Goal: Navigation & Orientation: Find specific page/section

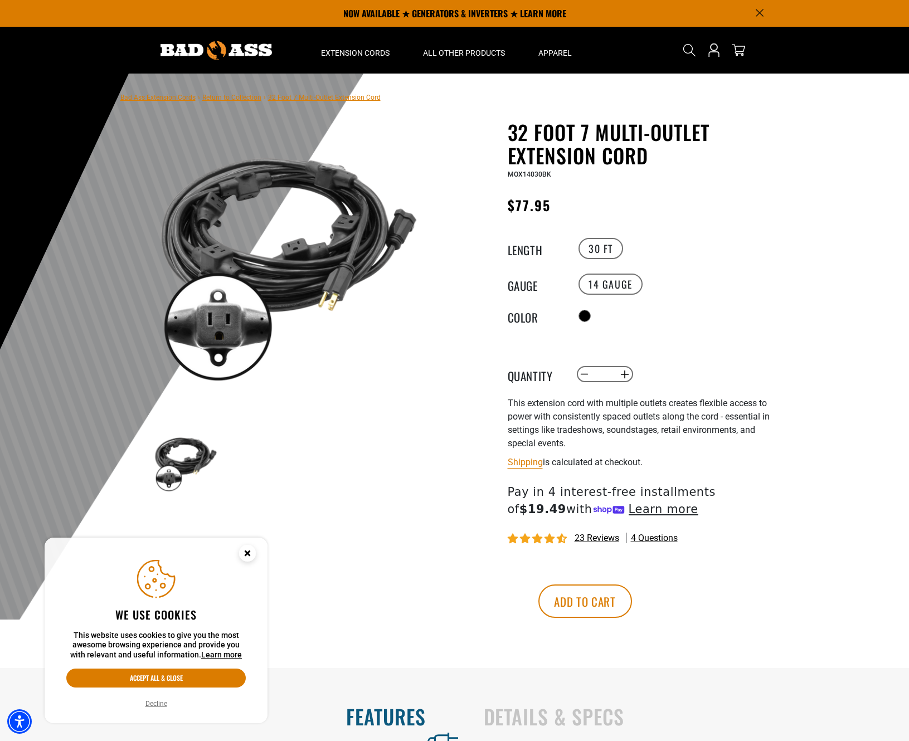
click at [237, 98] on link "Return to Collection" at bounding box center [231, 98] width 59 height 8
click at [250, 96] on link "Return to Collection" at bounding box center [231, 98] width 59 height 8
click at [247, 550] on circle "Close this option" at bounding box center [247, 553] width 17 height 17
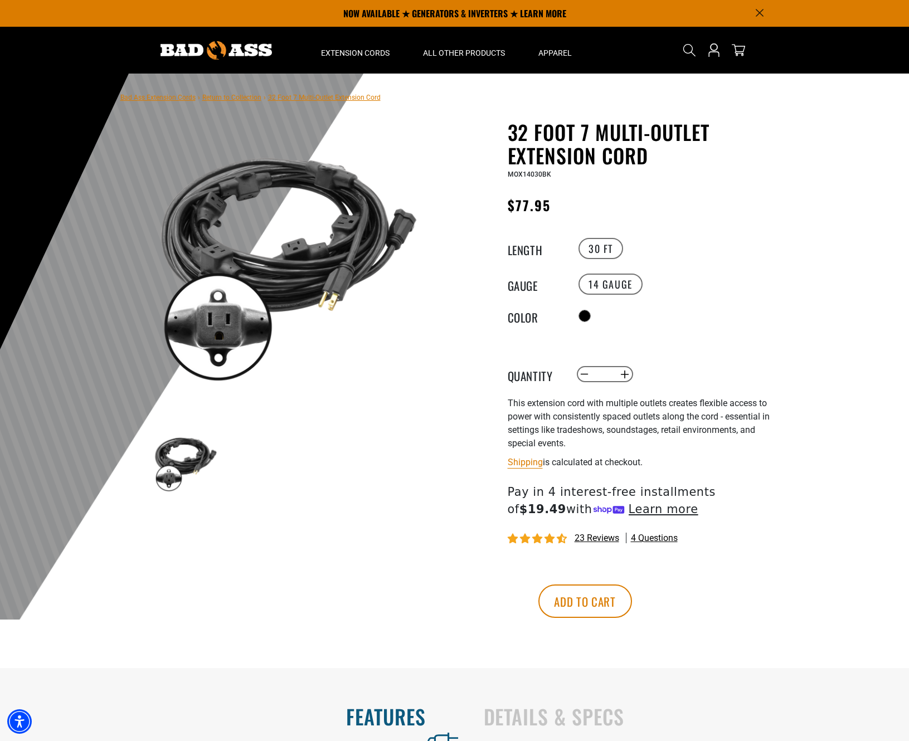
click at [235, 96] on link "Return to Collection" at bounding box center [231, 98] width 59 height 8
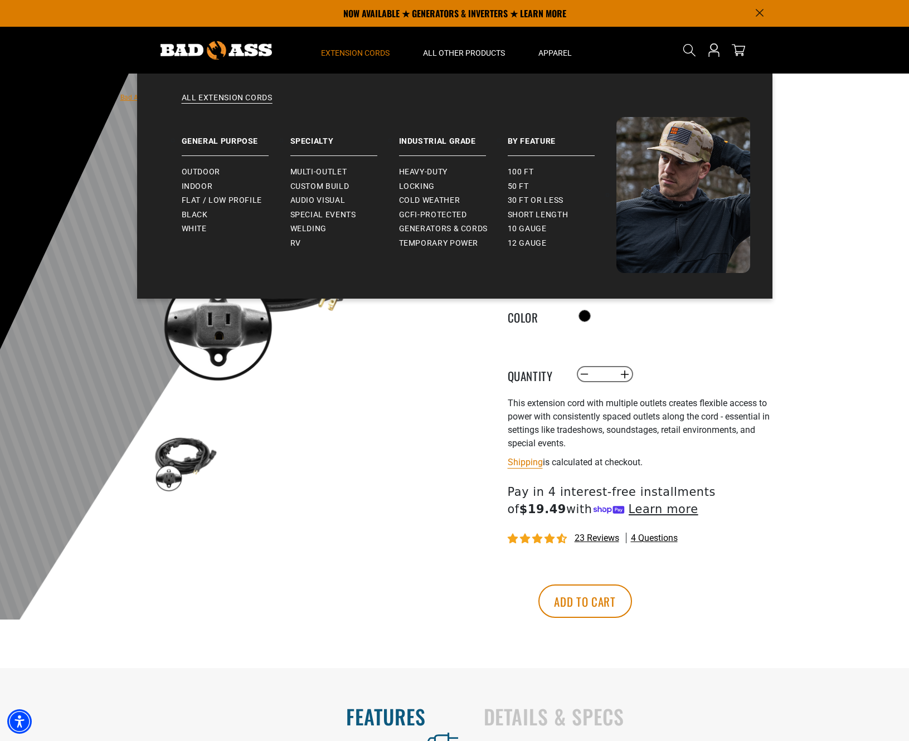
click at [364, 53] on span "Extension Cords" at bounding box center [355, 53] width 69 height 10
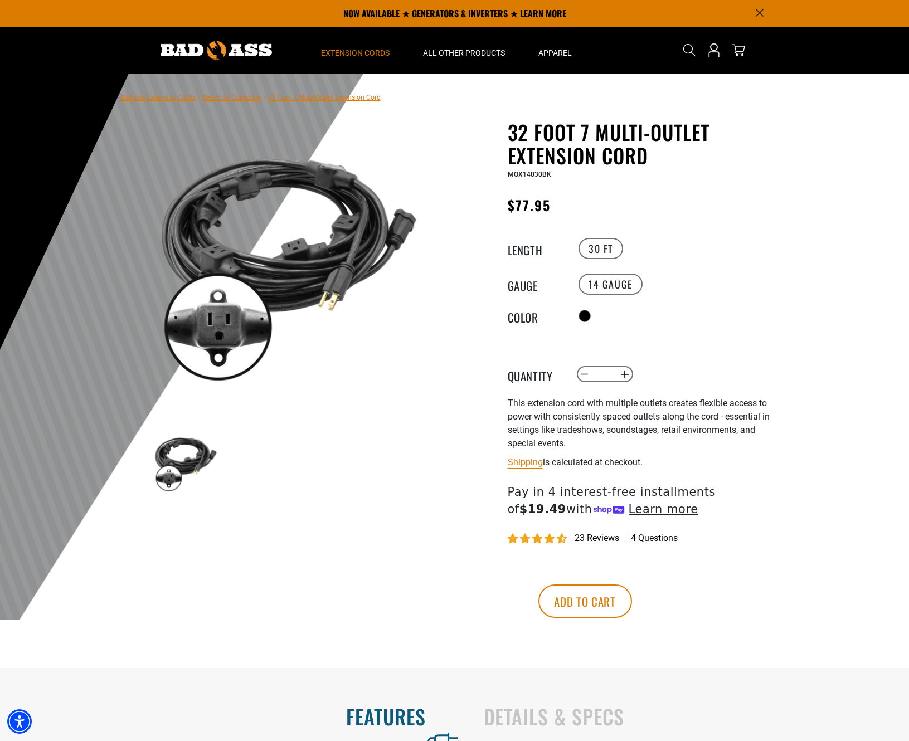
click at [364, 53] on span "Extension Cords" at bounding box center [355, 53] width 69 height 10
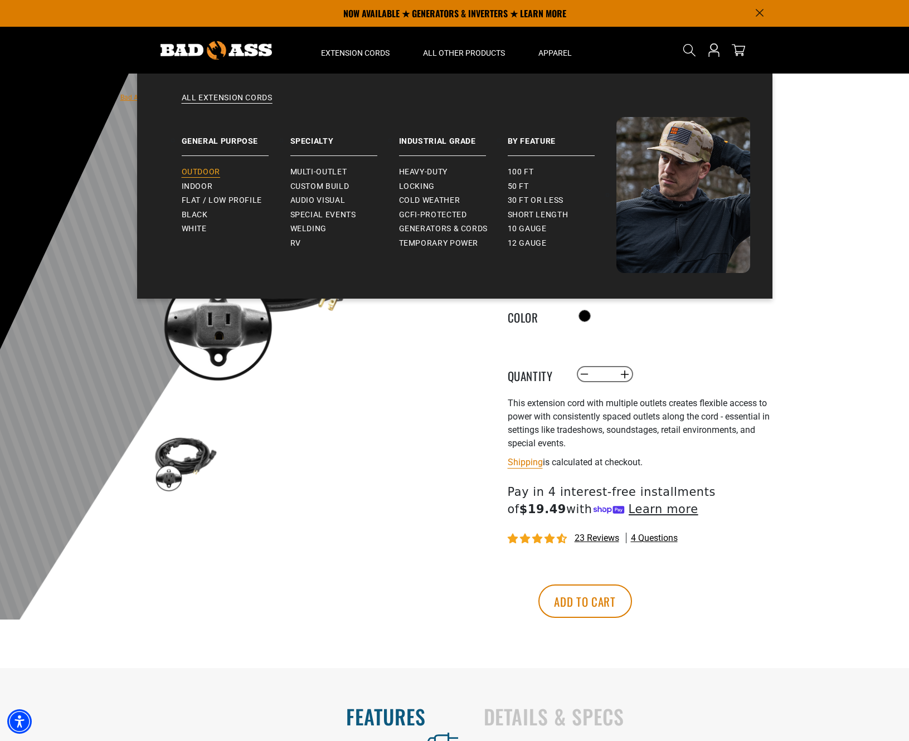
click at [210, 169] on span "Outdoor" at bounding box center [201, 172] width 38 height 10
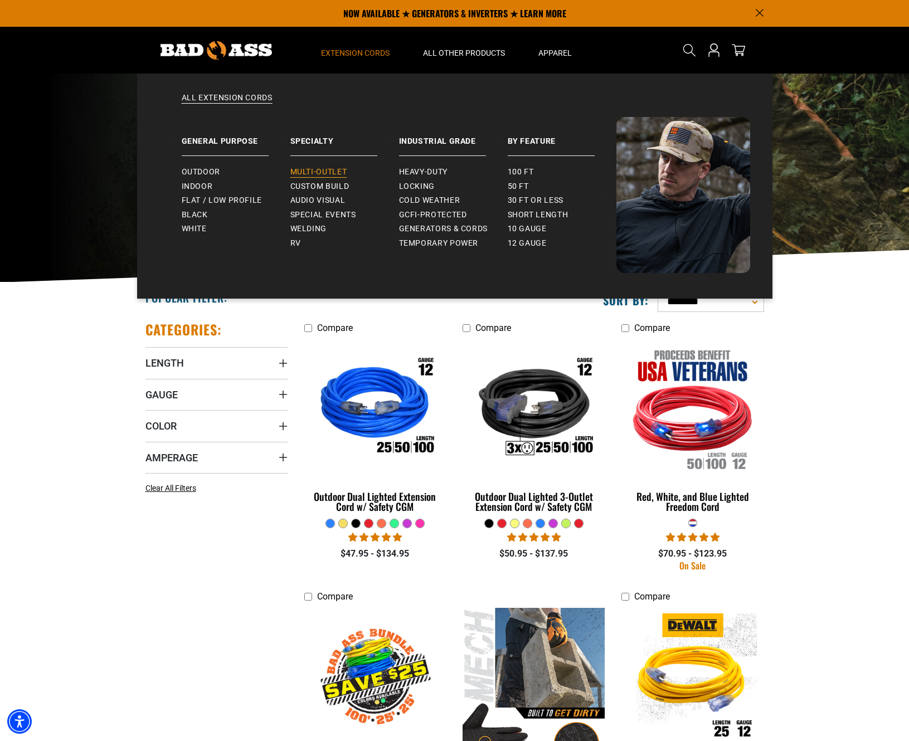
click at [336, 168] on span "Multi-Outlet" at bounding box center [318, 172] width 57 height 10
